Goal: Task Accomplishment & Management: Manage account settings

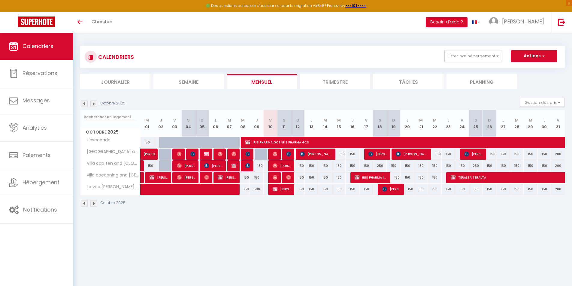
click at [271, 177] on div at bounding box center [275, 177] width 14 height 11
click at [271, 178] on div at bounding box center [275, 177] width 14 height 11
click at [274, 178] on img at bounding box center [275, 177] width 5 height 5
select select "OK"
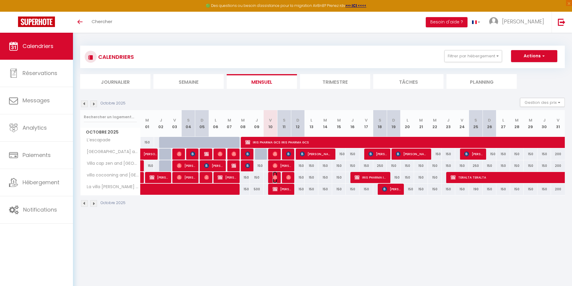
select select "0"
select select "1"
select select
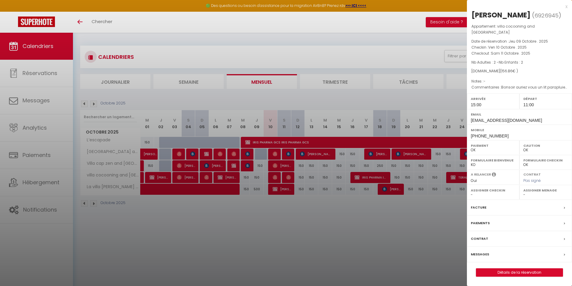
click at [566, 7] on div "x" at bounding box center [517, 6] width 101 height 7
